Goal: Transaction & Acquisition: Book appointment/travel/reservation

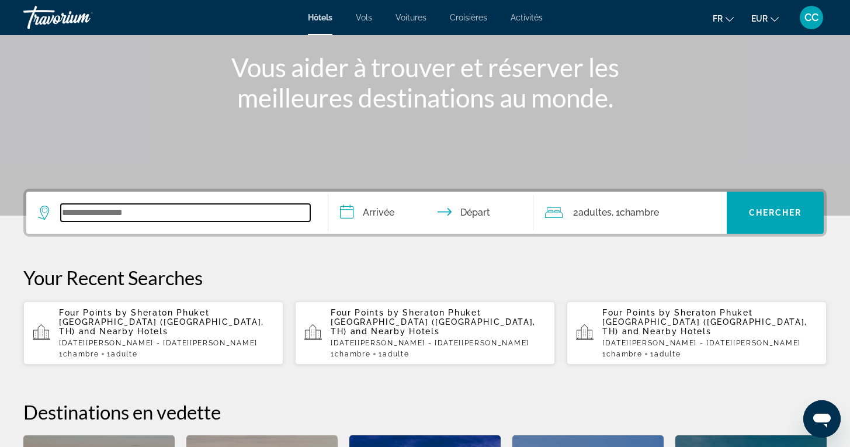
click at [163, 213] on input "Search widget" at bounding box center [186, 213] width 250 height 18
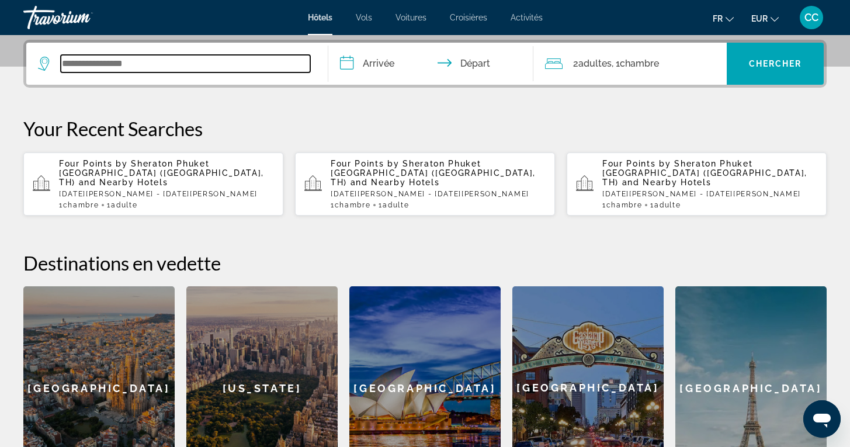
scroll to position [286, 0]
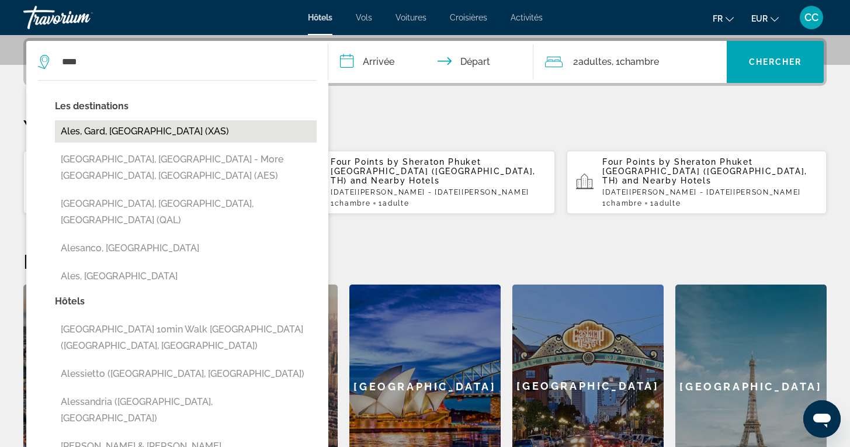
click at [178, 125] on button "Ales, Gard, [GEOGRAPHIC_DATA] (XAS)" at bounding box center [186, 131] width 262 height 22
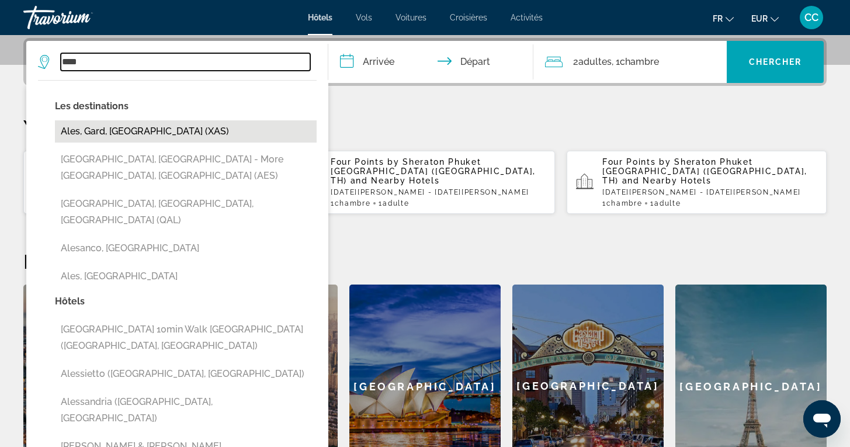
type input "**********"
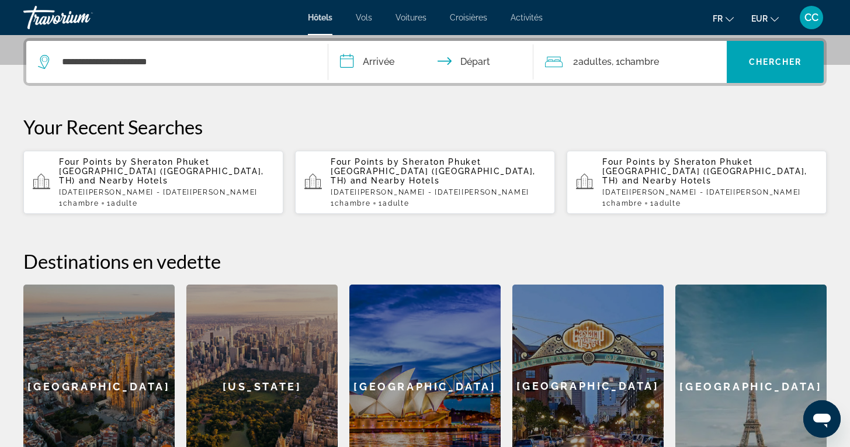
click at [379, 65] on input "**********" at bounding box center [433, 64] width 210 height 46
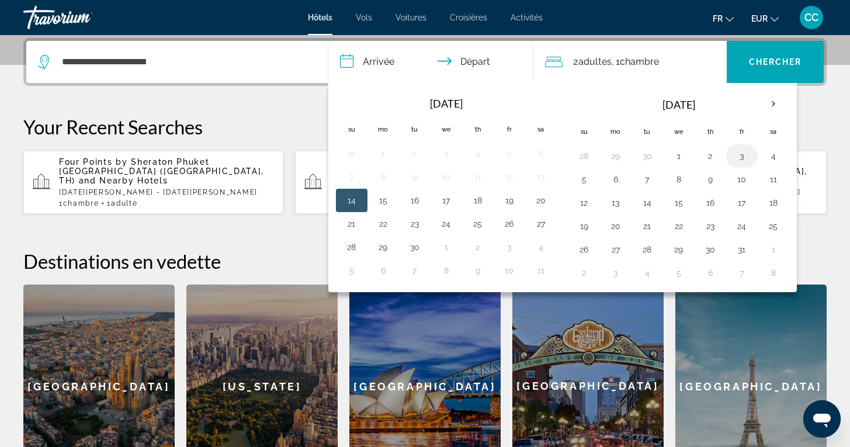
click at [743, 157] on button "3" at bounding box center [742, 156] width 19 height 16
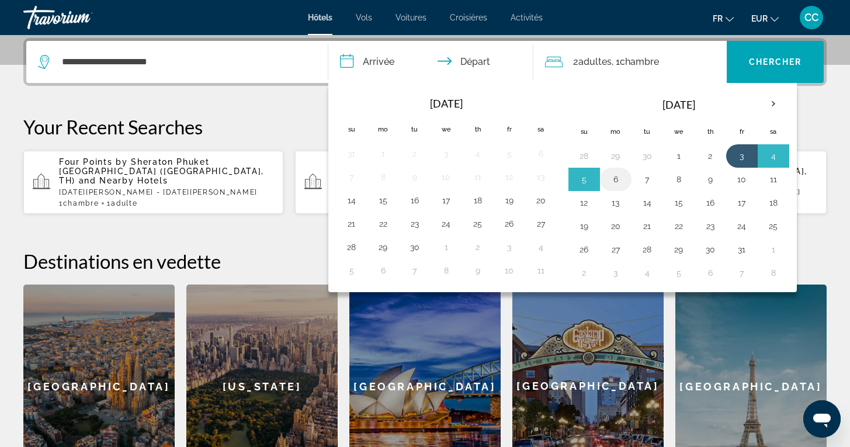
click at [613, 176] on button "6" at bounding box center [616, 179] width 19 height 16
type input "**********"
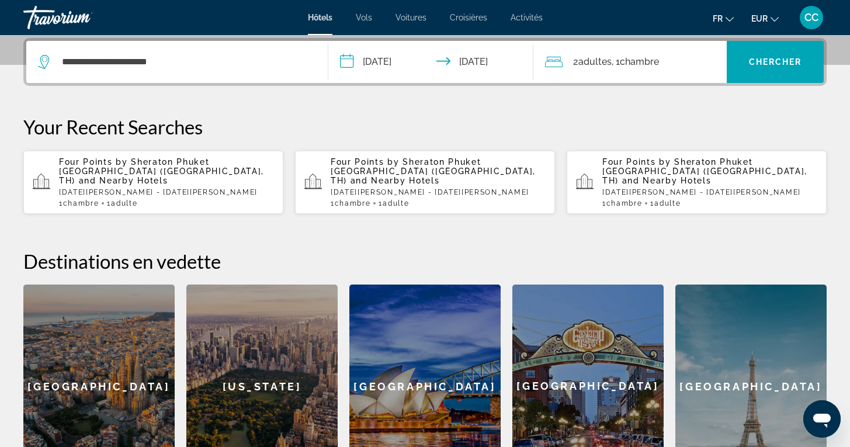
click at [653, 59] on span "Chambre" at bounding box center [639, 61] width 39 height 11
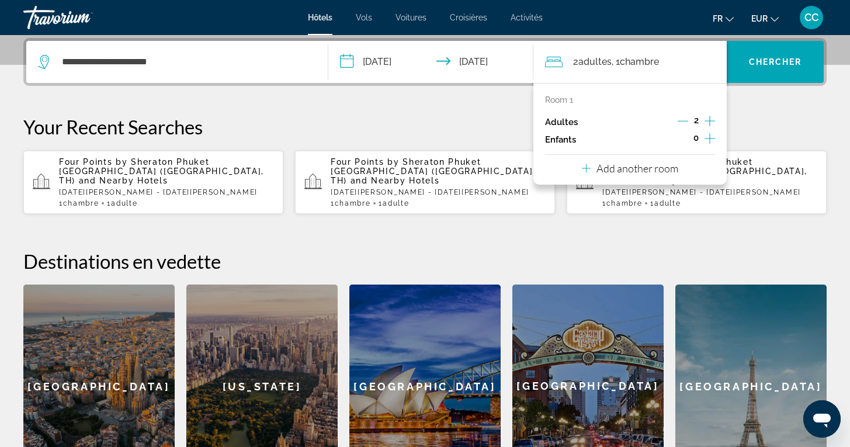
click at [685, 120] on icon "Decrement adults" at bounding box center [683, 121] width 11 height 11
click at [763, 60] on span "Chercher" at bounding box center [775, 61] width 53 height 9
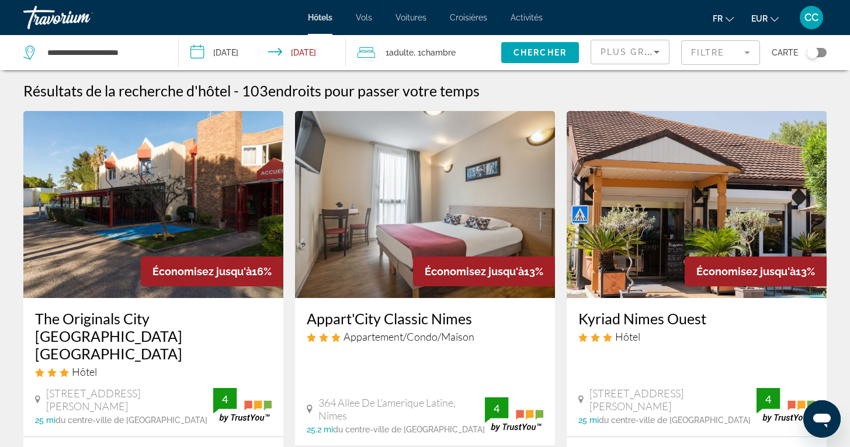
click at [738, 57] on mat-form-field "Filtre" at bounding box center [720, 52] width 79 height 25
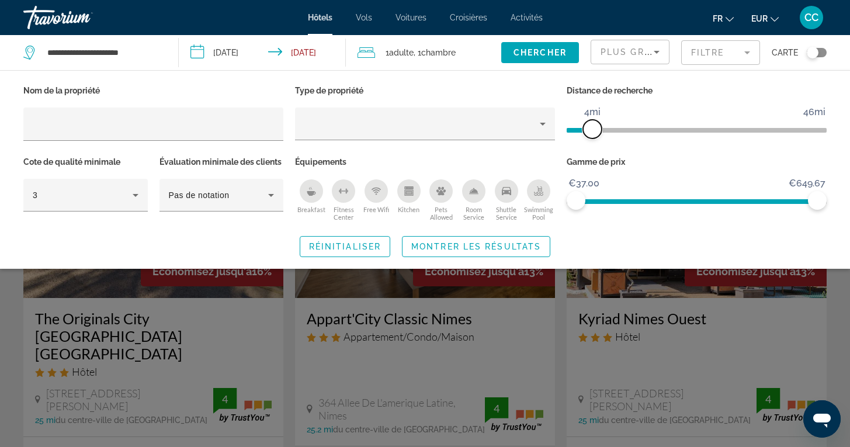
drag, startPoint x: 733, startPoint y: 130, endPoint x: 597, endPoint y: 136, distance: 136.3
click at [597, 136] on span "ngx-slider" at bounding box center [592, 129] width 19 height 19
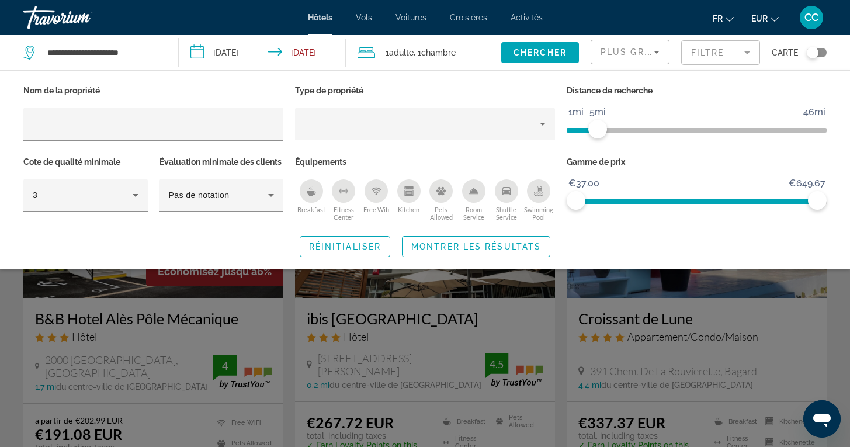
click at [486, 328] on div "Search widget" at bounding box center [425, 311] width 850 height 272
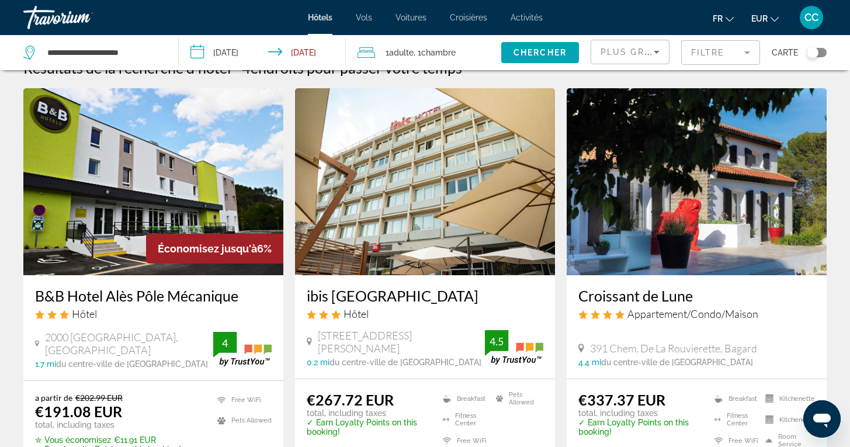
scroll to position [25, 0]
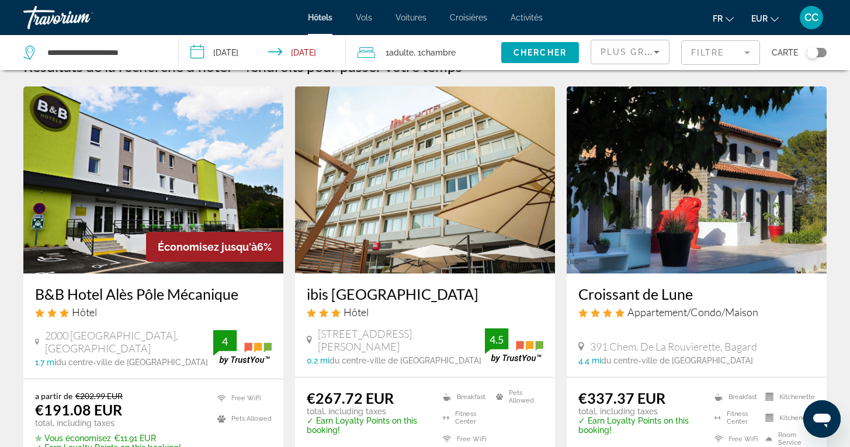
click at [823, 54] on div "Toggle map" at bounding box center [817, 52] width 20 height 9
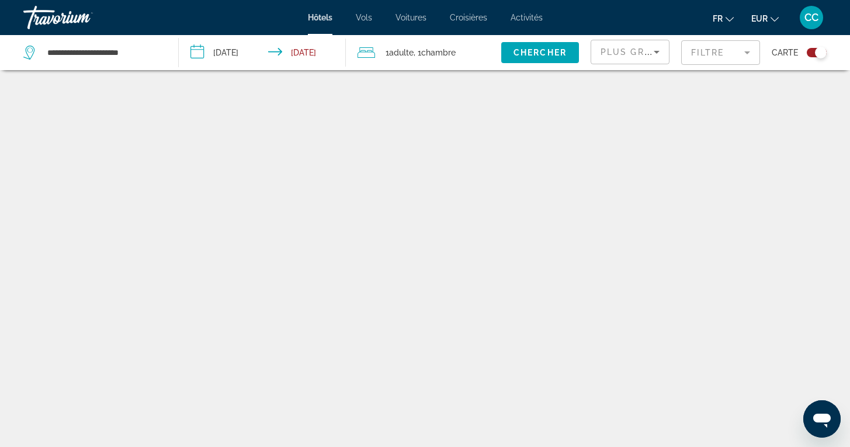
scroll to position [70, 0]
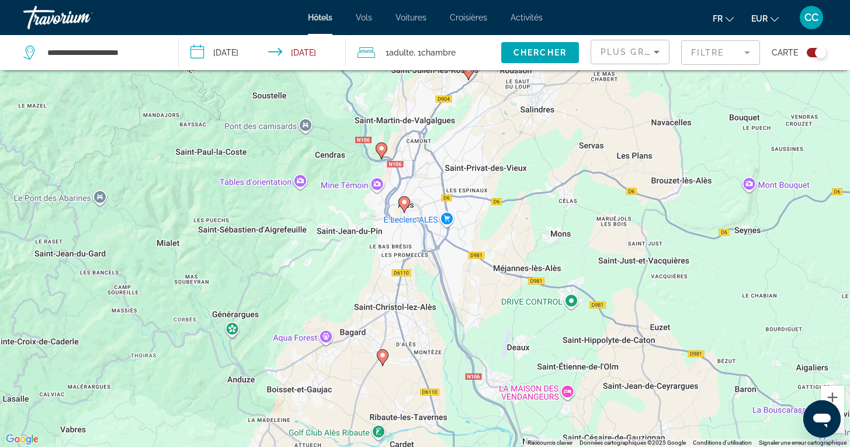
click at [810, 51] on div "Toggle map" at bounding box center [817, 52] width 20 height 9
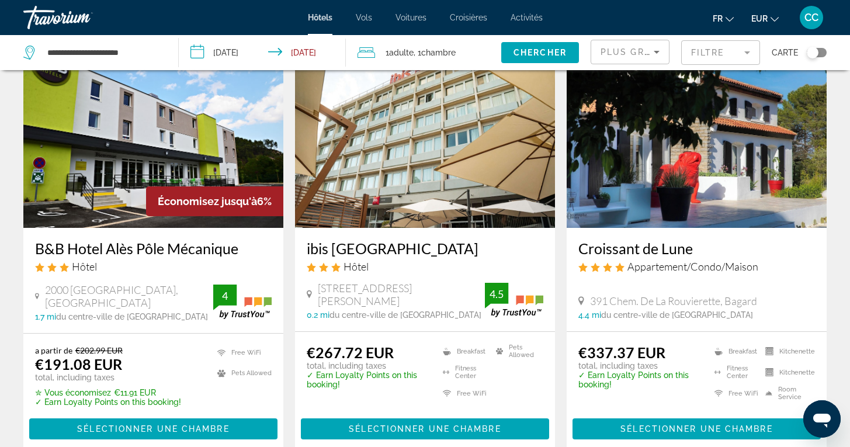
click at [822, 55] on div "Toggle map" at bounding box center [817, 52] width 20 height 9
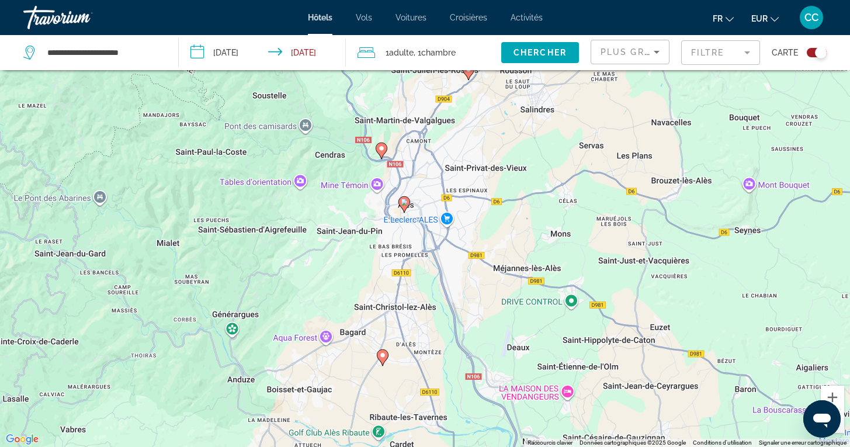
click at [807, 52] on div "Toggle map" at bounding box center [817, 52] width 20 height 9
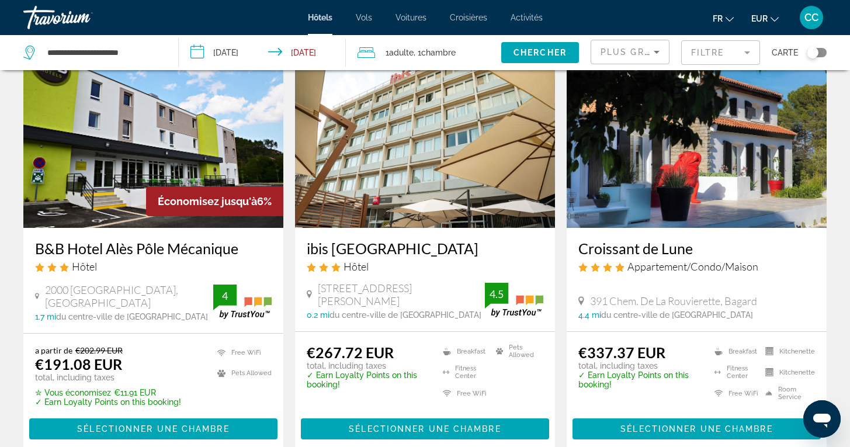
click at [403, 247] on h3 "ibis [GEOGRAPHIC_DATA]" at bounding box center [425, 249] width 237 height 18
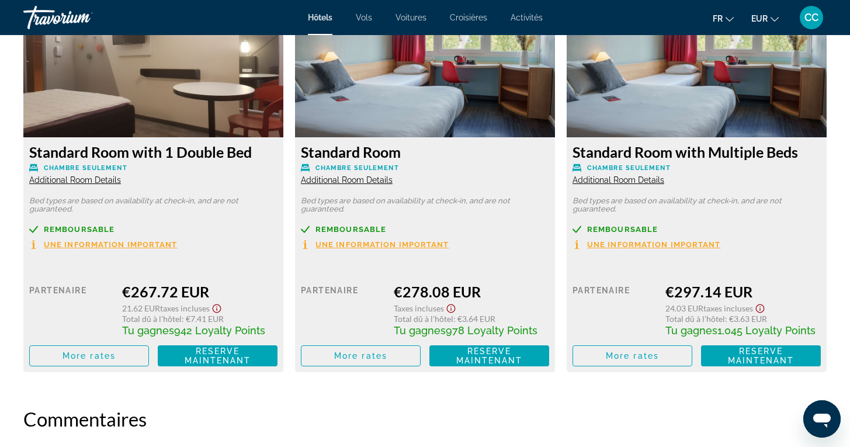
scroll to position [1601, 0]
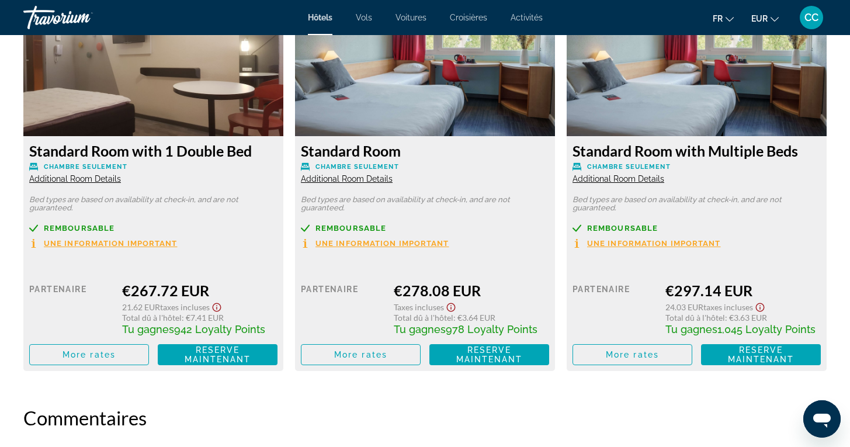
click at [218, 310] on icon "Show Taxes and Fees disclaimer" at bounding box center [216, 307] width 9 height 9
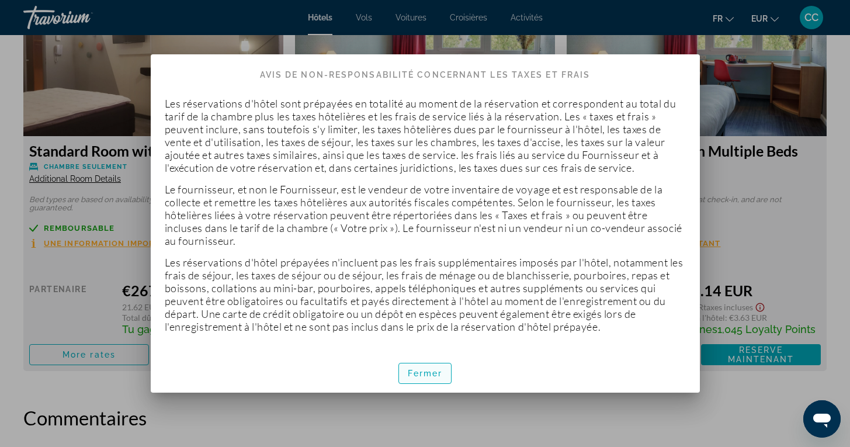
click at [406, 372] on span "button" at bounding box center [425, 373] width 53 height 28
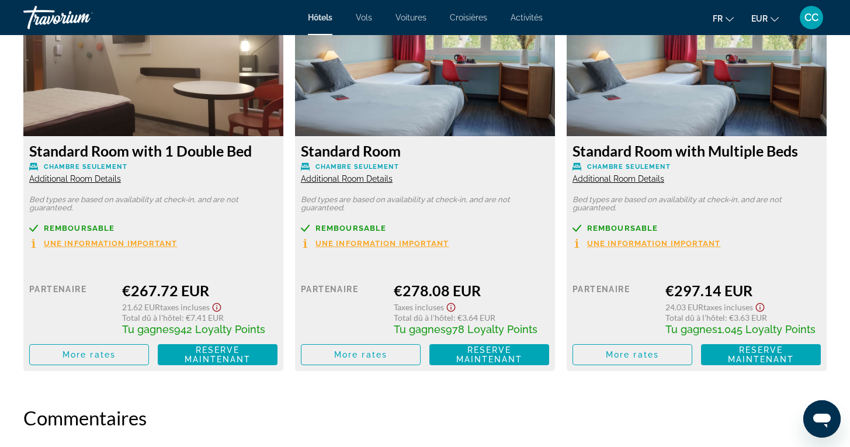
scroll to position [1601, 0]
click at [109, 356] on span "More rates" at bounding box center [89, 354] width 53 height 9
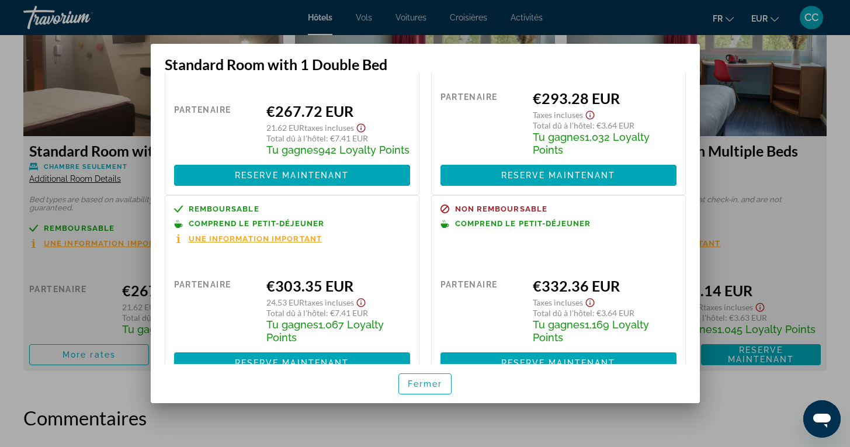
scroll to position [84, 0]
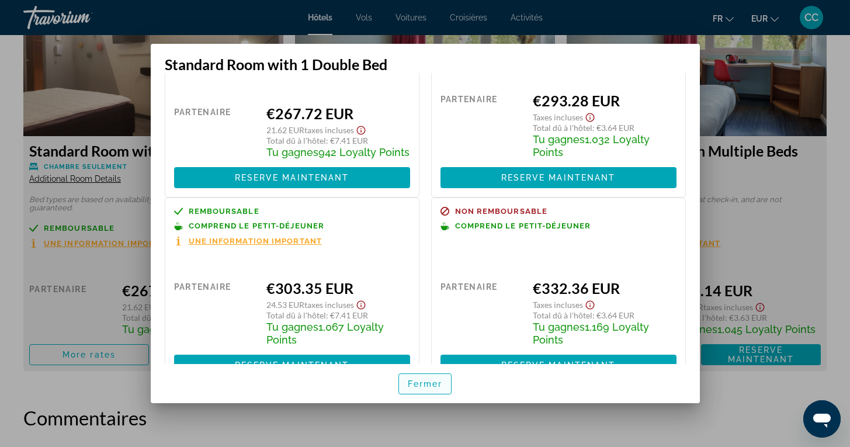
click at [420, 384] on span "Fermer" at bounding box center [425, 383] width 35 height 9
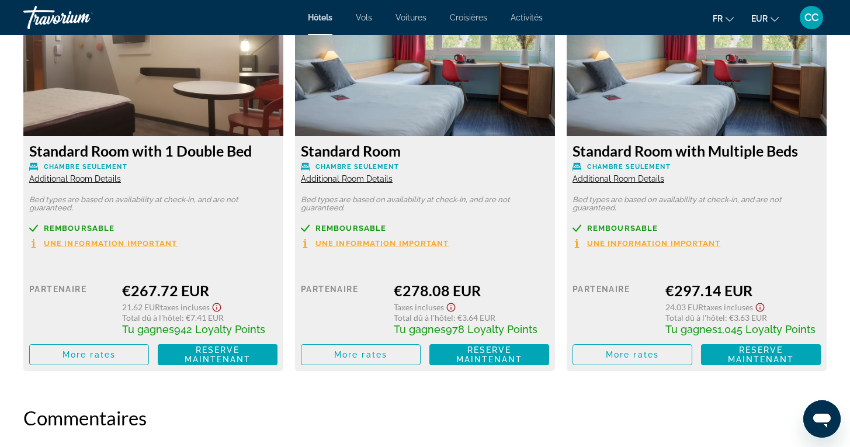
scroll to position [1601, 0]
click at [77, 359] on span "More rates" at bounding box center [89, 354] width 53 height 9
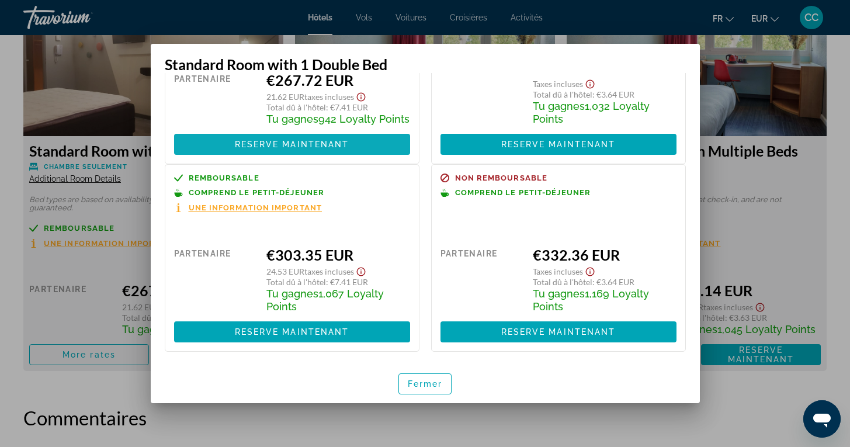
scroll to position [123, 0]
click at [410, 386] on span "Fermer" at bounding box center [425, 383] width 35 height 9
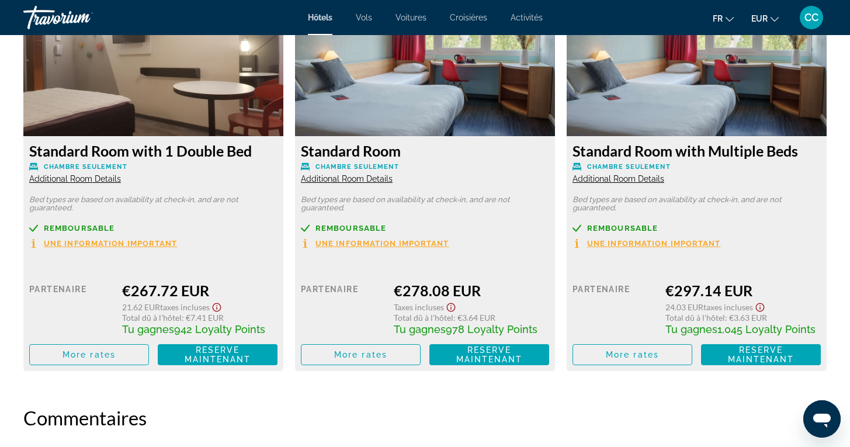
scroll to position [1601, 0]
click at [97, 363] on span "Main content" at bounding box center [89, 355] width 119 height 28
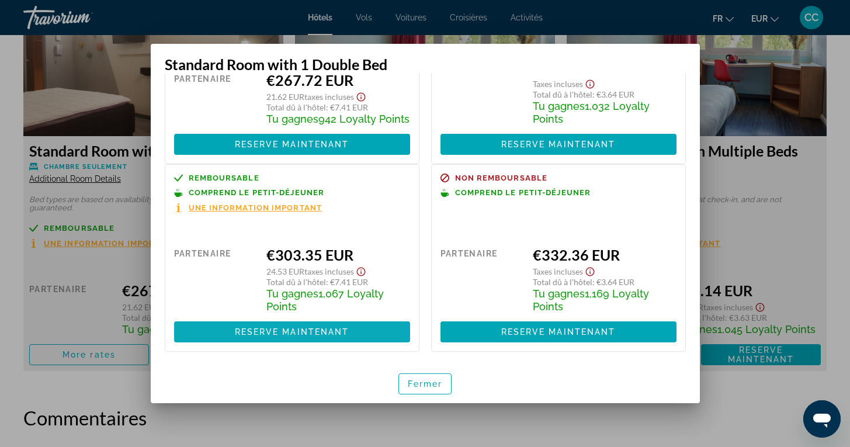
scroll to position [123, 0]
click at [416, 388] on span "Fermer" at bounding box center [425, 383] width 35 height 9
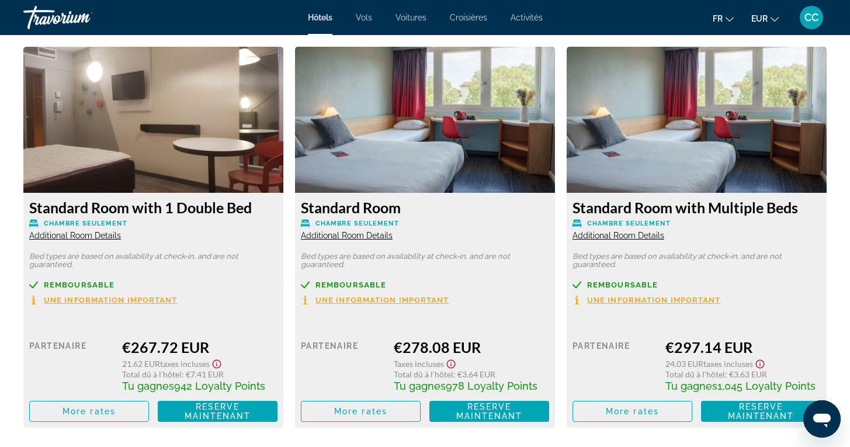
scroll to position [1544, 0]
click at [112, 237] on span "Additional Room Details" at bounding box center [75, 235] width 92 height 9
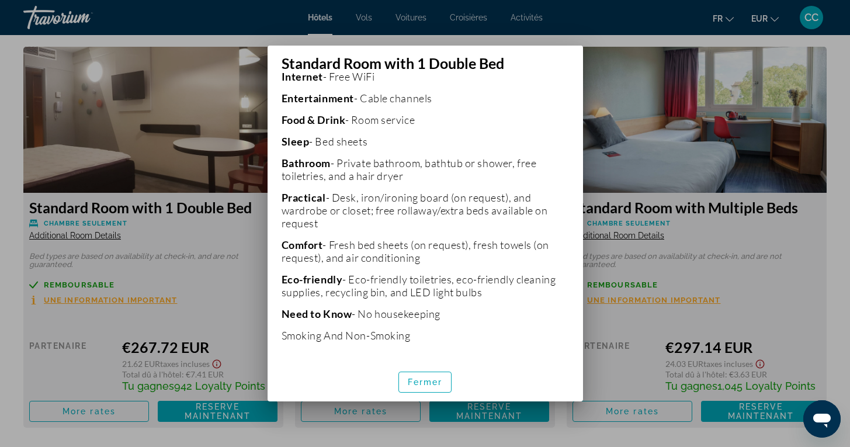
scroll to position [311, 0]
click at [413, 376] on span "button" at bounding box center [425, 382] width 53 height 28
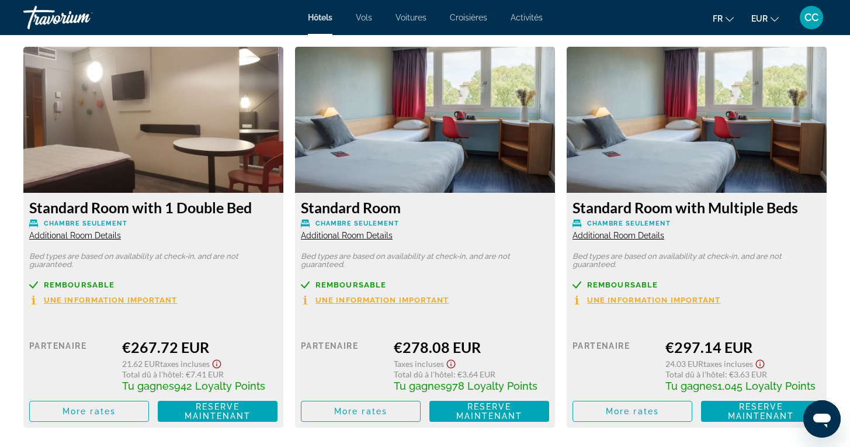
click at [356, 238] on span "Additional Room Details" at bounding box center [347, 235] width 92 height 9
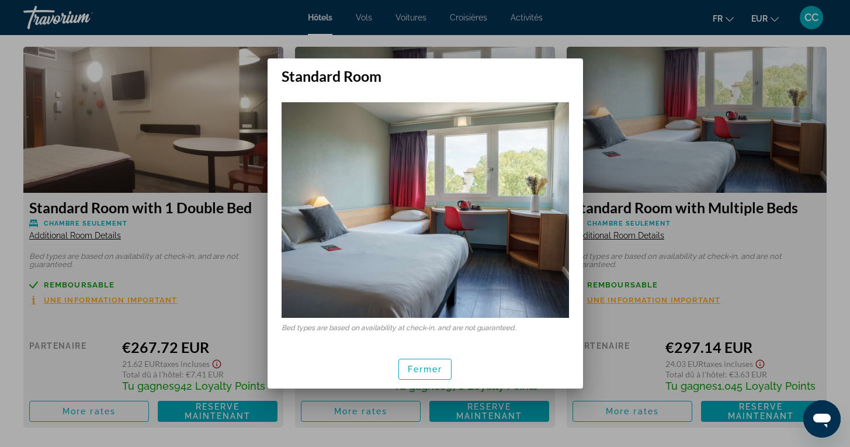
scroll to position [0, 0]
click at [422, 376] on span "button" at bounding box center [425, 369] width 53 height 28
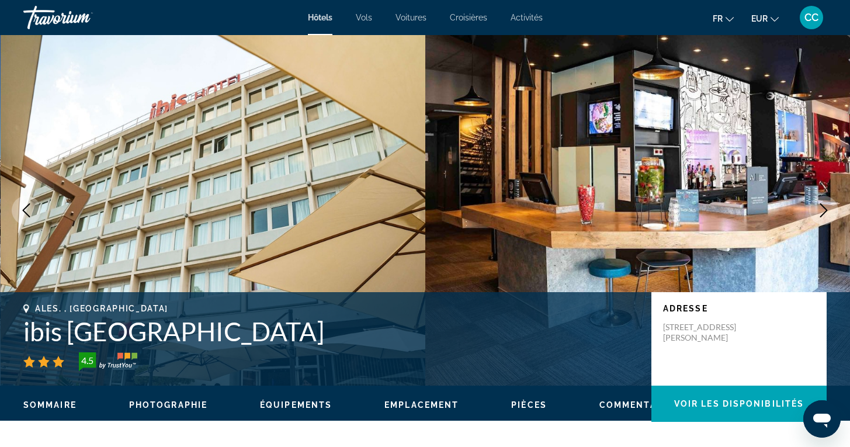
scroll to position [1544, 0]
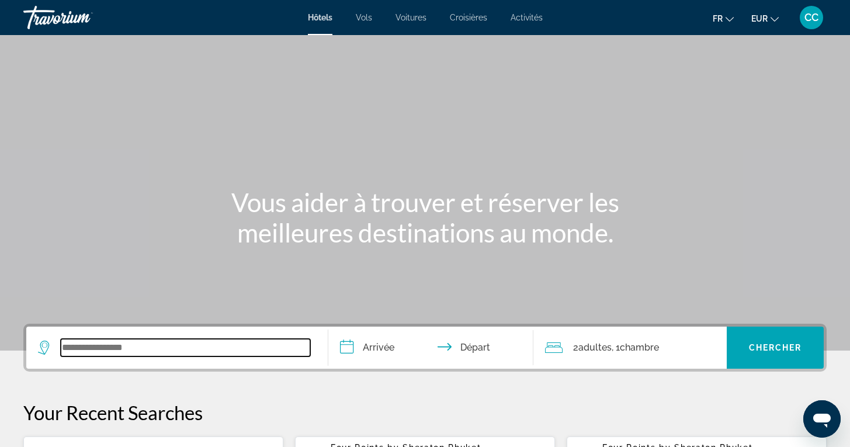
click at [148, 345] on input "Search widget" at bounding box center [186, 348] width 250 height 18
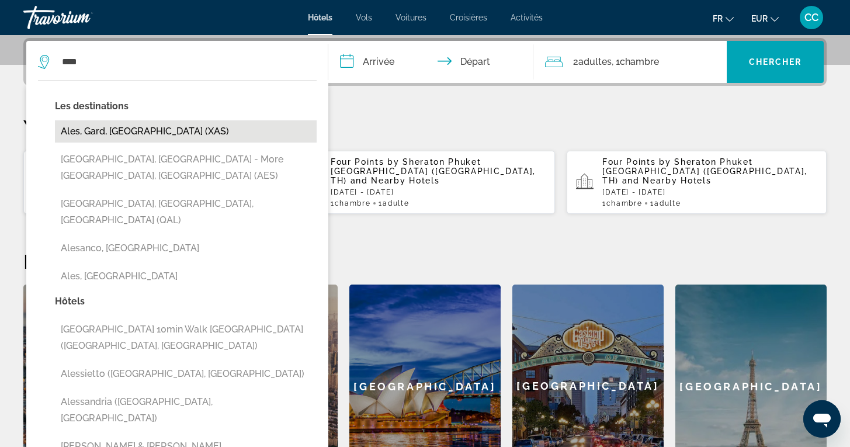
click at [223, 129] on button "Ales, Gard, [GEOGRAPHIC_DATA] (XAS)" at bounding box center [186, 131] width 262 height 22
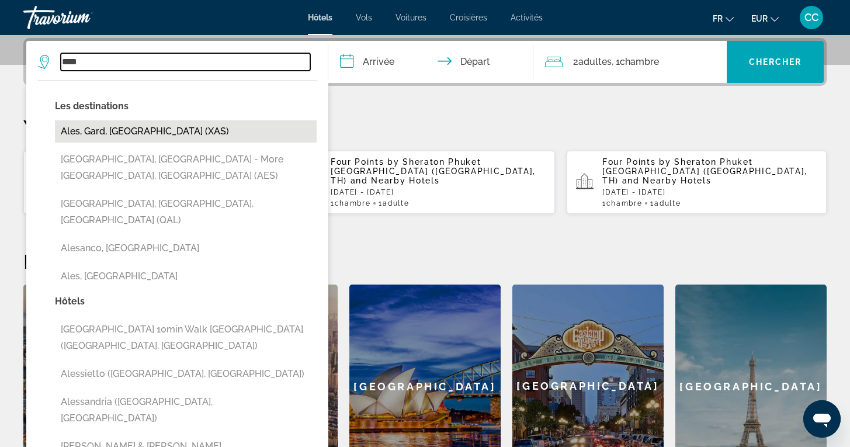
type input "**********"
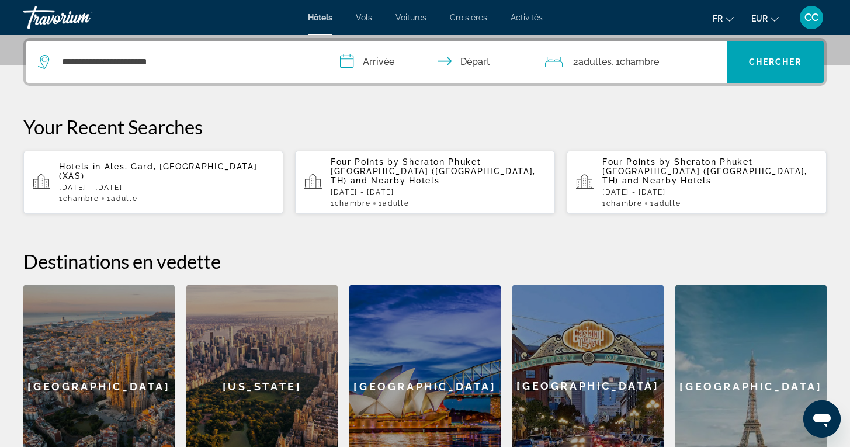
click at [414, 61] on input "**********" at bounding box center [433, 64] width 210 height 46
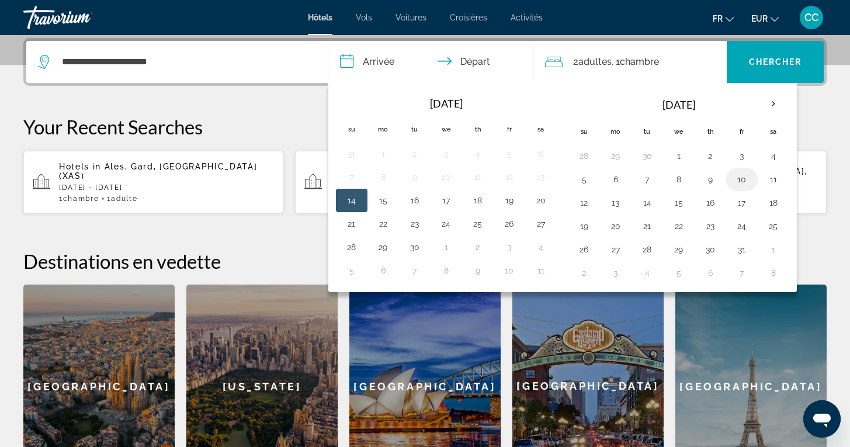
click at [742, 182] on button "10" at bounding box center [742, 179] width 19 height 16
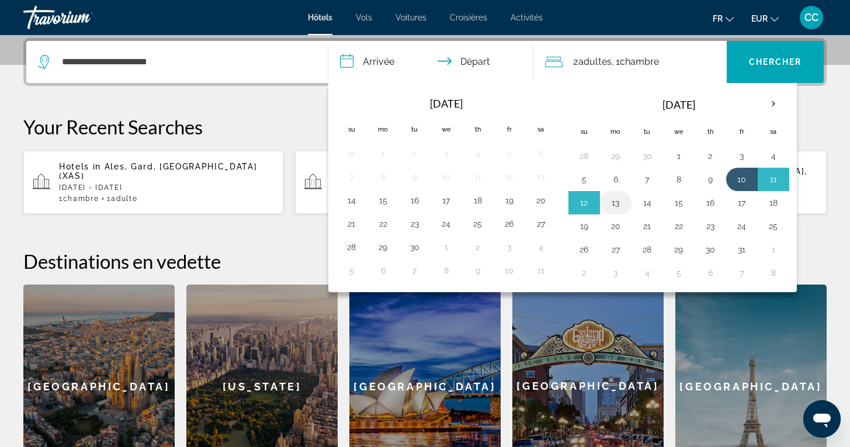
click at [615, 202] on button "13" at bounding box center [616, 203] width 19 height 16
type input "**********"
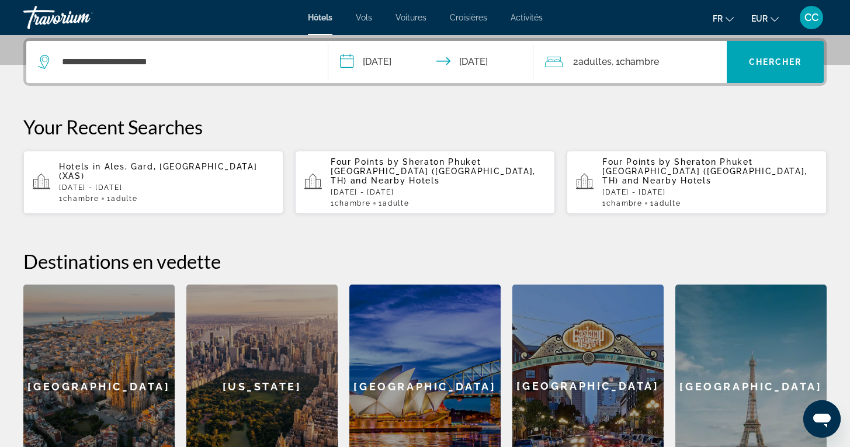
click at [626, 66] on span "Chambre" at bounding box center [639, 61] width 39 height 11
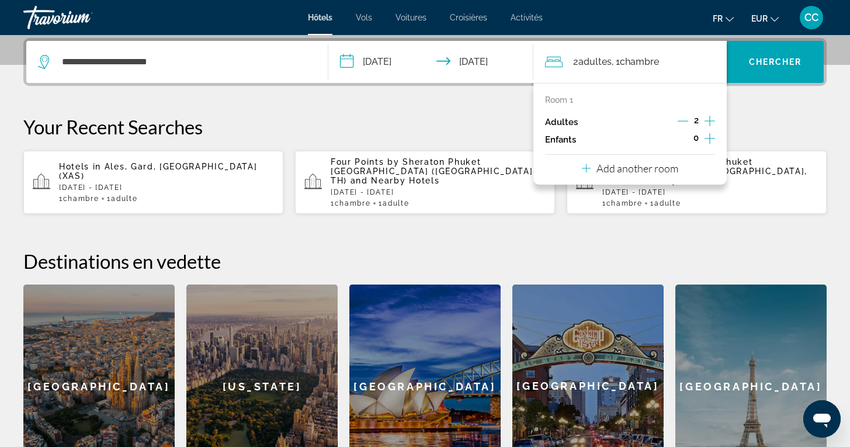
click at [680, 120] on icon "Decrement adults" at bounding box center [683, 121] width 11 height 11
click at [777, 61] on span "Chercher" at bounding box center [775, 61] width 53 height 9
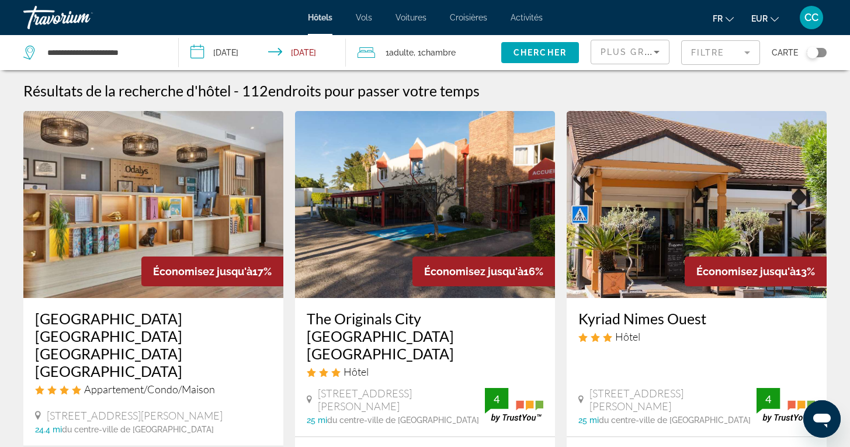
click at [748, 55] on mat-form-field "Filtre" at bounding box center [720, 52] width 79 height 25
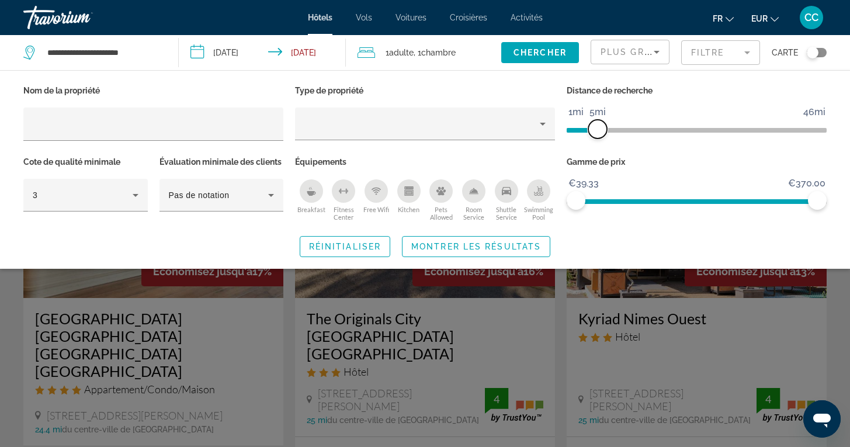
drag, startPoint x: 729, startPoint y: 130, endPoint x: 598, endPoint y: 139, distance: 130.6
click at [597, 138] on span "ngx-slider" at bounding box center [597, 129] width 19 height 19
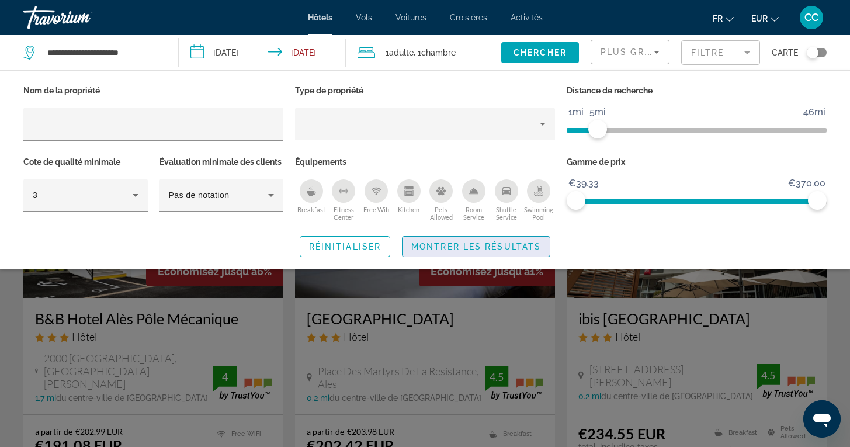
click at [525, 251] on span "Montrer les résultats" at bounding box center [476, 246] width 130 height 9
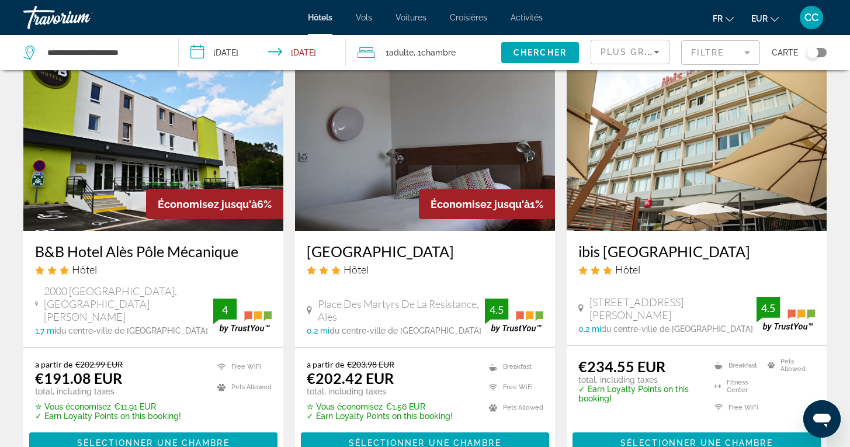
scroll to position [72, 0]
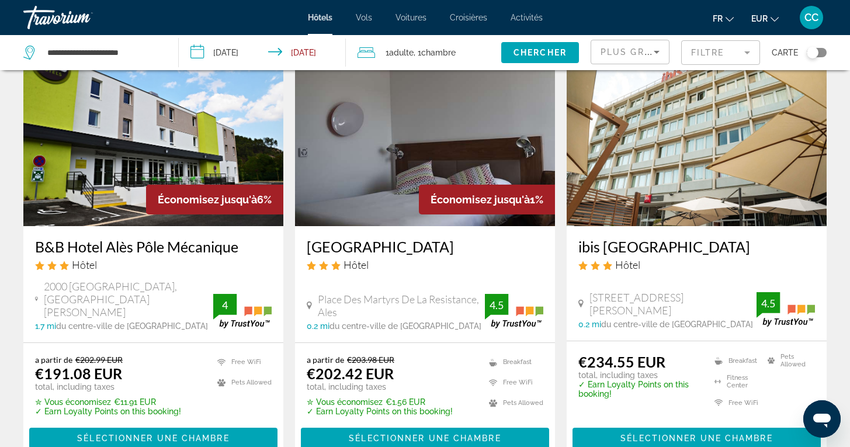
click at [406, 247] on h3 "[GEOGRAPHIC_DATA]" at bounding box center [425, 247] width 237 height 18
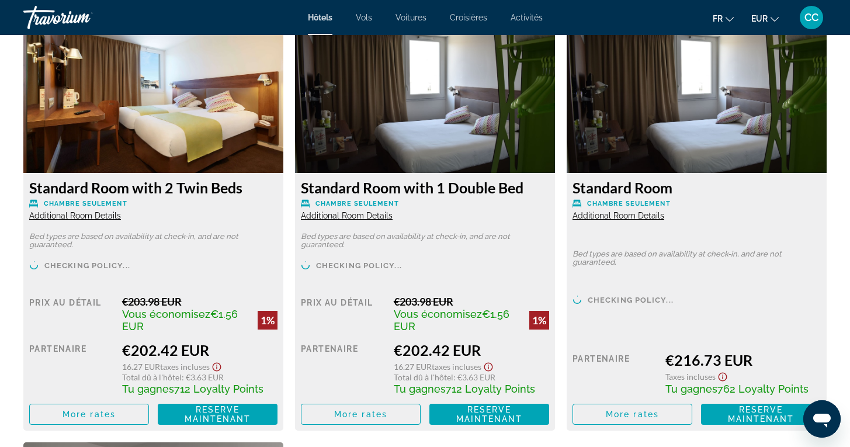
scroll to position [1628, 0]
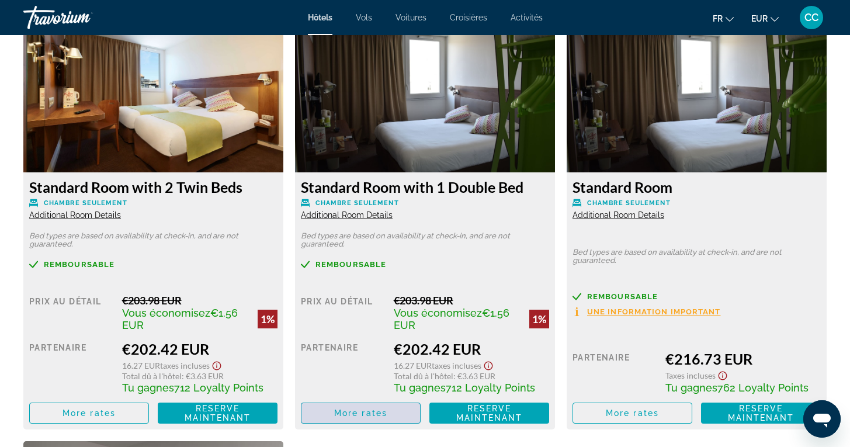
click at [348, 418] on span "More rates" at bounding box center [360, 412] width 53 height 9
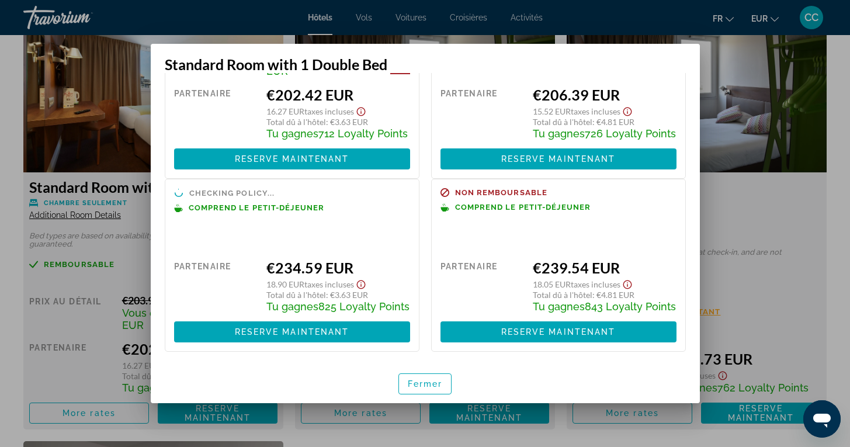
scroll to position [130, 0]
click at [431, 384] on span "Fermer" at bounding box center [425, 383] width 35 height 9
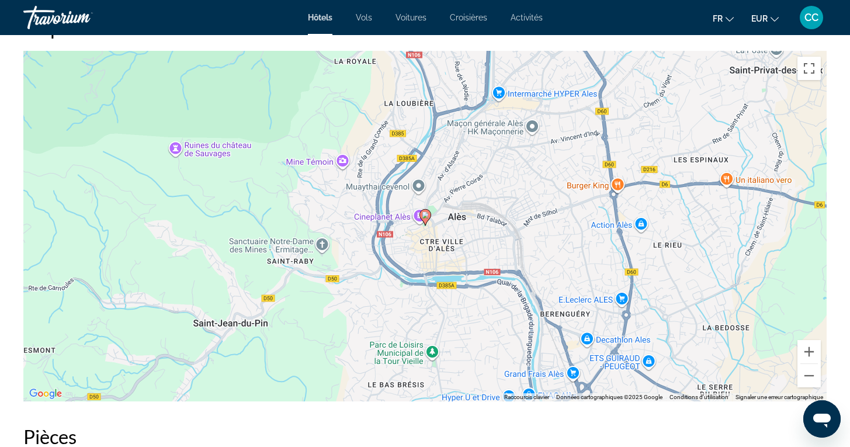
scroll to position [1124, 0]
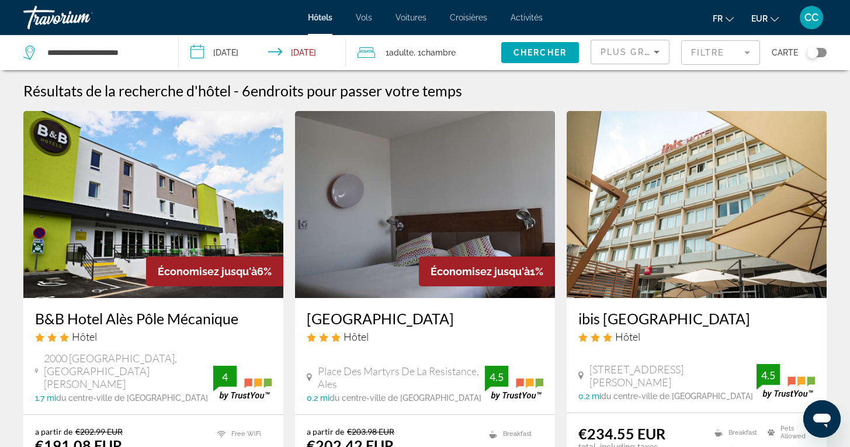
click at [823, 50] on div "Toggle map" at bounding box center [817, 52] width 20 height 9
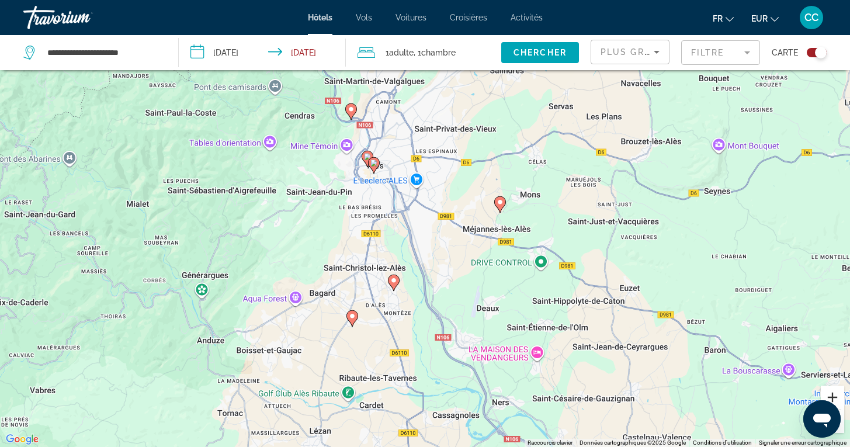
click at [830, 396] on button "Zoom avant" at bounding box center [832, 397] width 23 height 23
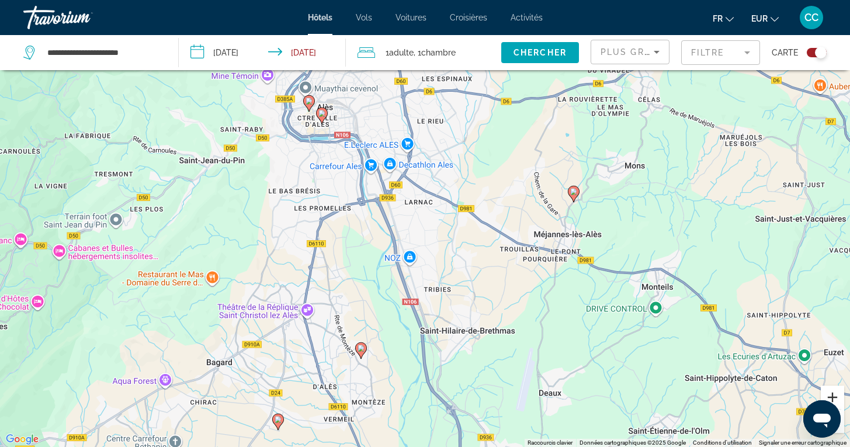
click at [830, 396] on button "Zoom avant" at bounding box center [832, 397] width 23 height 23
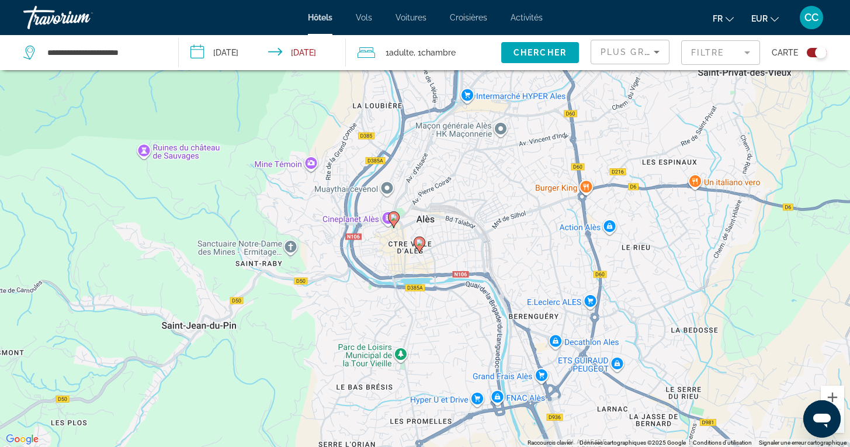
drag, startPoint x: 235, startPoint y: 141, endPoint x: 436, endPoint y: 371, distance: 305.2
click at [436, 371] on div "Pour activer le glissement avec le clavier, appuyez sur Alt+Entrée. Une fois ce…" at bounding box center [425, 223] width 850 height 447
click at [806, 55] on button "Toggle map" at bounding box center [812, 52] width 29 height 11
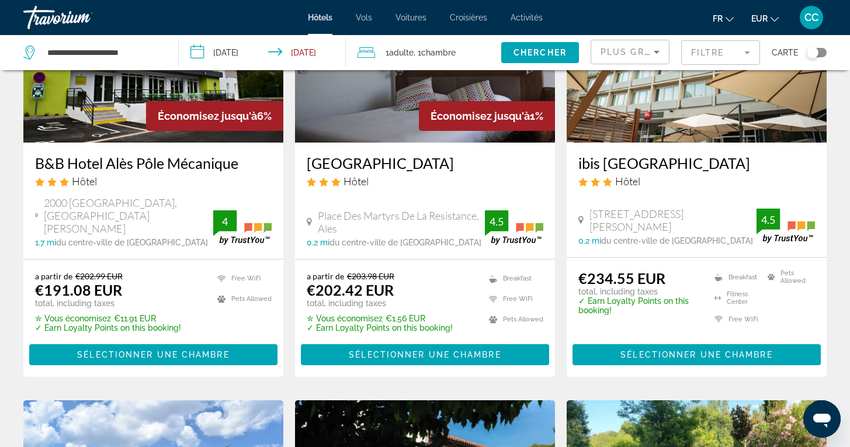
scroll to position [163, 0]
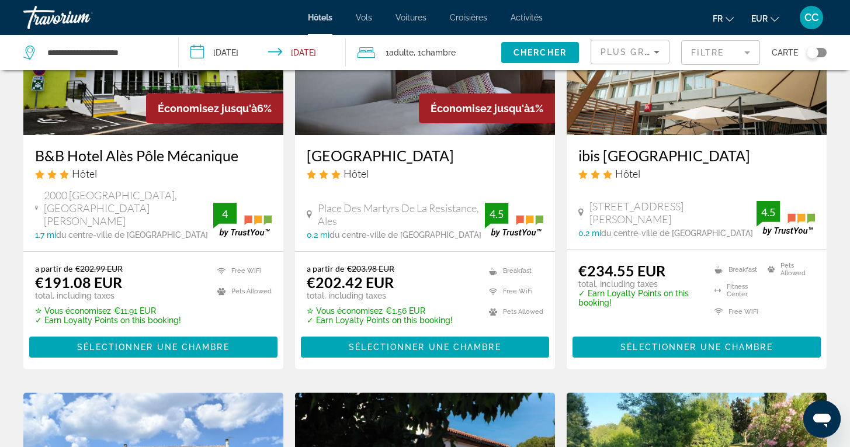
click at [648, 160] on h3 "ibis [GEOGRAPHIC_DATA]" at bounding box center [697, 156] width 237 height 18
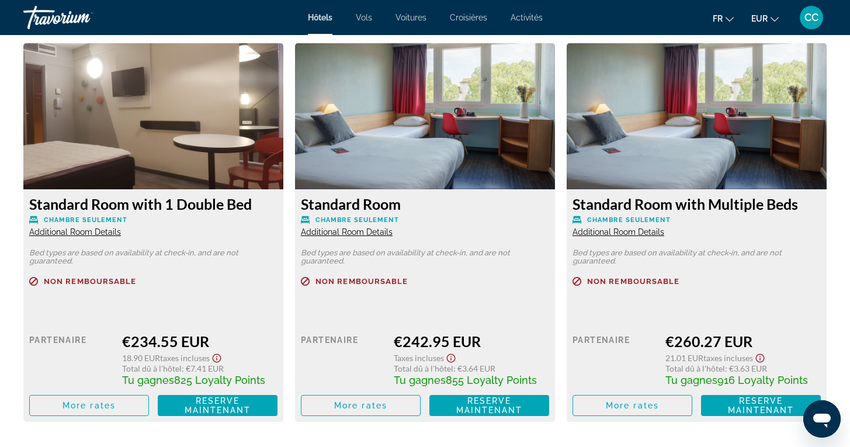
scroll to position [1559, 0]
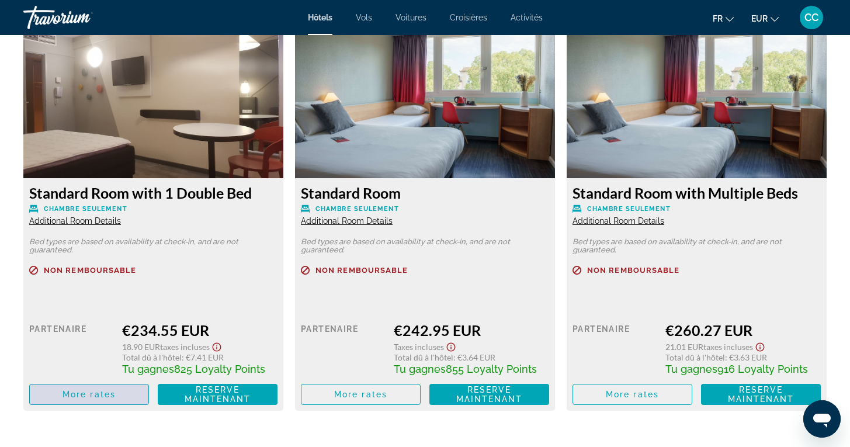
click at [105, 397] on span "More rates" at bounding box center [89, 394] width 53 height 9
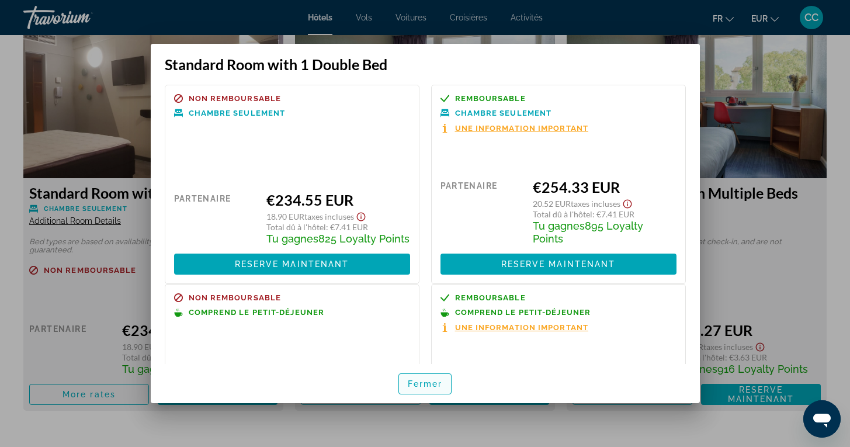
scroll to position [0, 0]
click at [417, 387] on span "Fermer" at bounding box center [425, 383] width 35 height 9
